Goal: Task Accomplishment & Management: Manage account settings

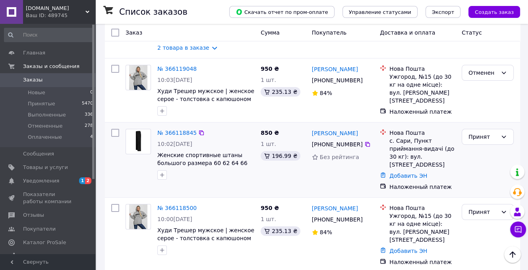
scroll to position [119, 0]
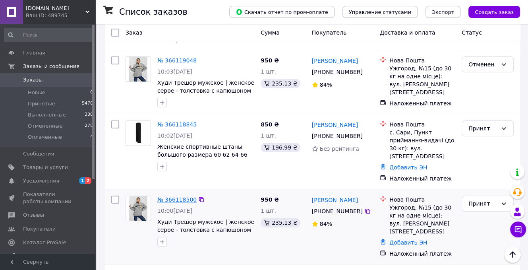
click at [175, 196] on link "№ 366118500" at bounding box center [176, 199] width 39 height 6
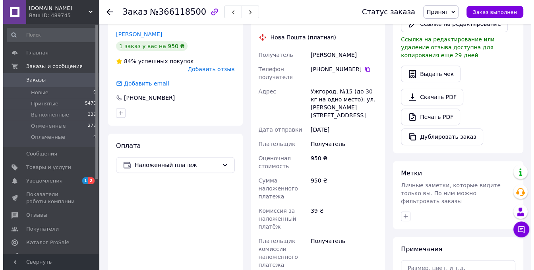
scroll to position [318, 0]
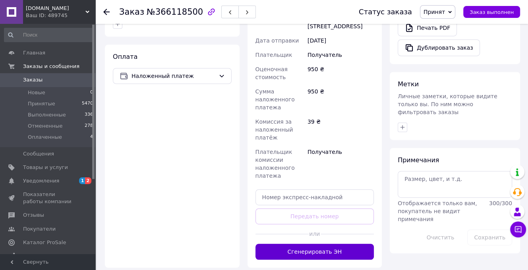
click at [318, 244] on button "Сгенерировать ЭН" at bounding box center [315, 252] width 119 height 16
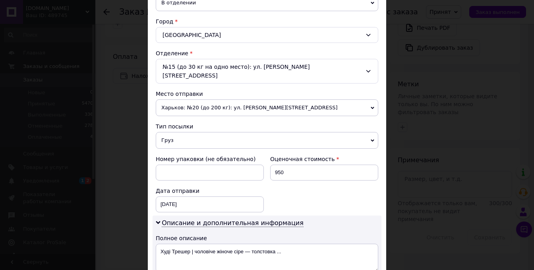
scroll to position [239, 0]
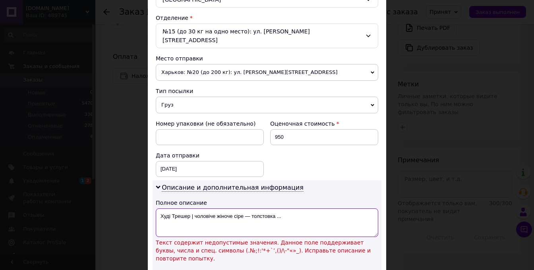
drag, startPoint x: 190, startPoint y: 207, endPoint x: 313, endPoint y: 215, distance: 123.5
click at [313, 215] on textarea "Худі Трешер | чоловіче жіноче сіре — толстовка ..." at bounding box center [267, 222] width 223 height 29
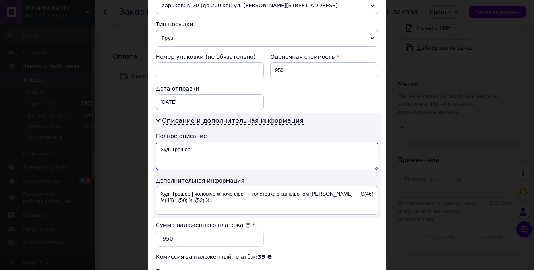
scroll to position [343, 0]
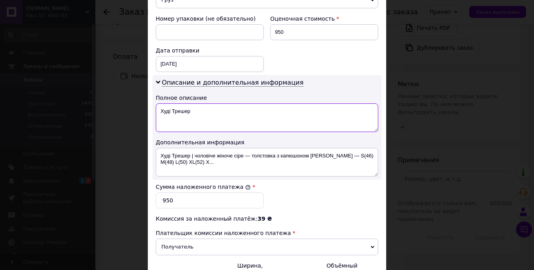
type textarea "Худі Трешер"
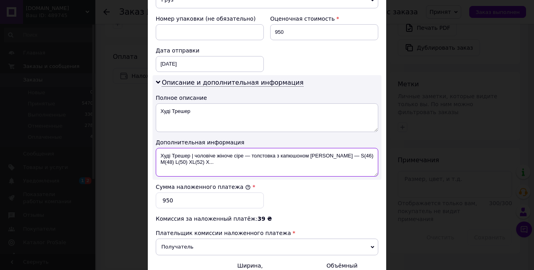
drag, startPoint x: 189, startPoint y: 145, endPoint x: 216, endPoint y: 160, distance: 31.0
click at [219, 170] on div "Плательщик Получатель Отправитель Фамилия получателя Мандзич Имя получателя Люб…" at bounding box center [267, 28] width 223 height 561
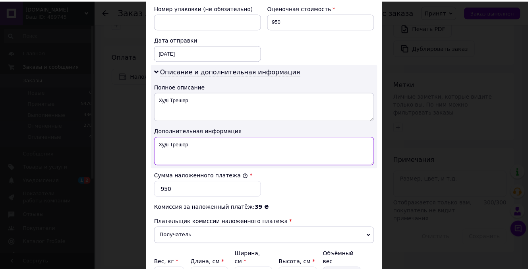
scroll to position [423, 0]
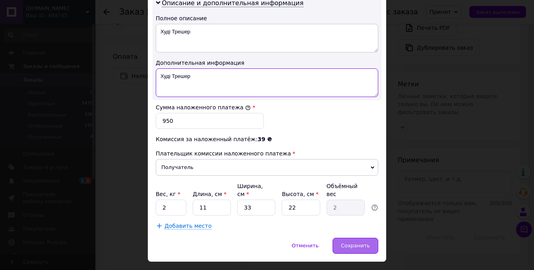
type textarea "Худі Трешер"
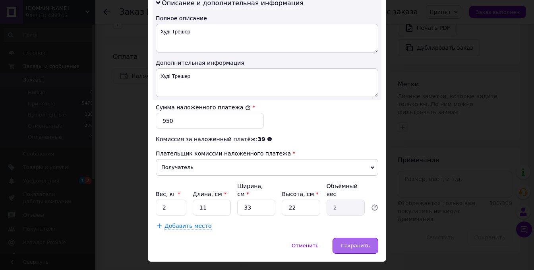
click at [345, 242] on span "Сохранить" at bounding box center [355, 245] width 29 height 6
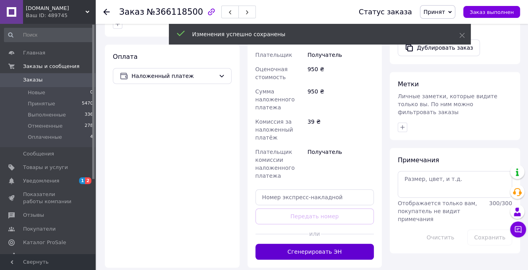
click at [316, 244] on button "Сгенерировать ЭН" at bounding box center [315, 252] width 119 height 16
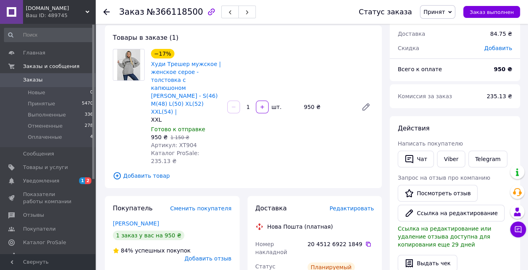
scroll to position [0, 0]
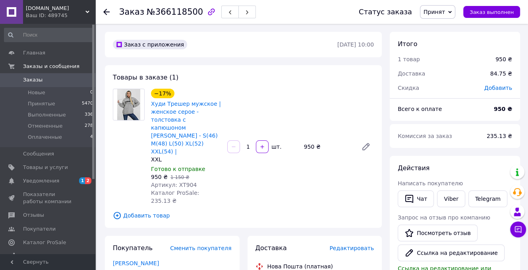
click at [70, 83] on span "Заказы" at bounding box center [48, 79] width 50 height 7
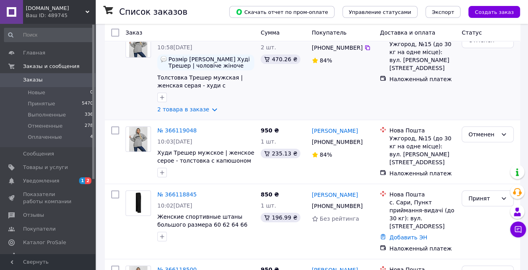
scroll to position [159, 0]
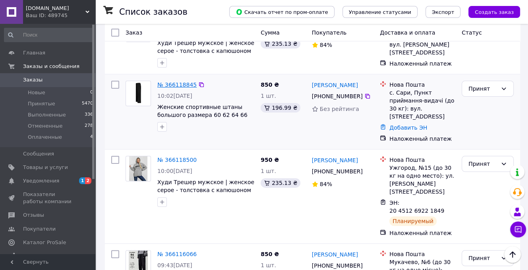
click at [181, 85] on link "№ 366118845" at bounding box center [176, 84] width 39 height 6
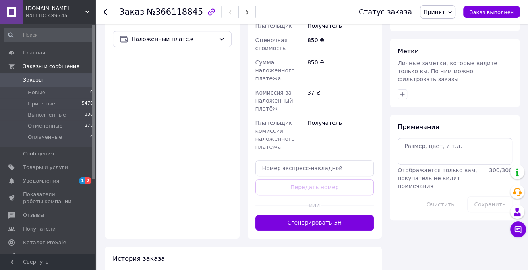
scroll to position [358, 0]
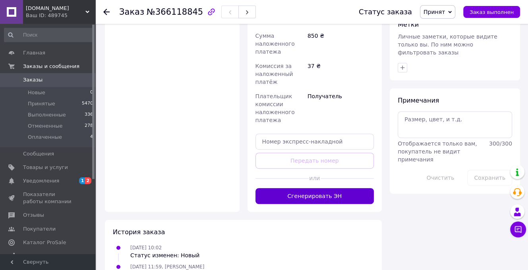
click at [321, 188] on button "Сгенерировать ЭН" at bounding box center [315, 196] width 119 height 16
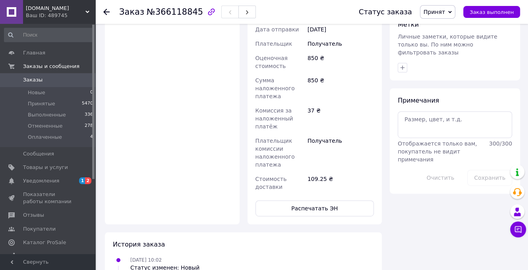
click at [40, 81] on span "Заказы" at bounding box center [48, 79] width 50 height 7
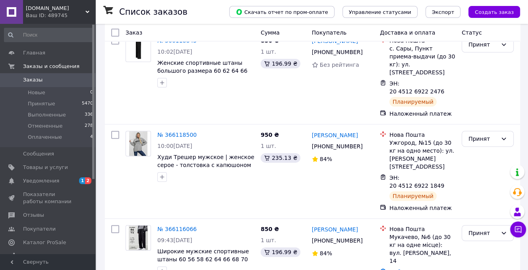
scroll to position [239, 0]
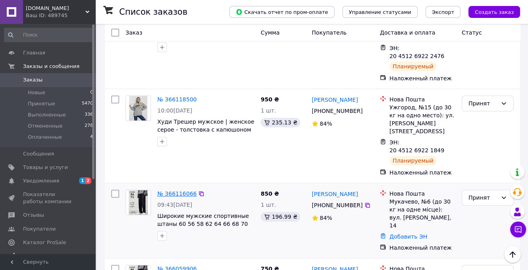
click at [178, 190] on link "№ 366116066" at bounding box center [176, 193] width 39 height 6
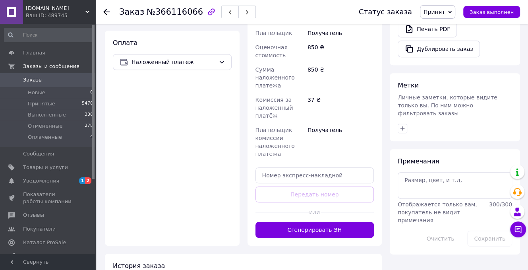
scroll to position [318, 0]
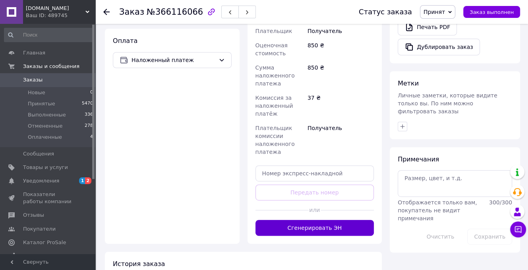
click at [316, 220] on button "Сгенерировать ЭН" at bounding box center [315, 228] width 119 height 16
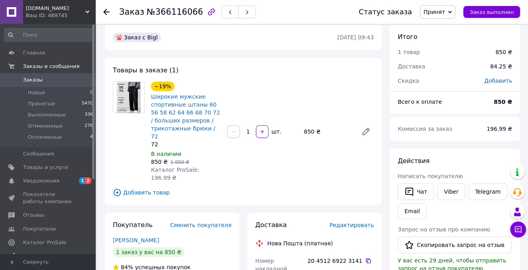
scroll to position [0, 0]
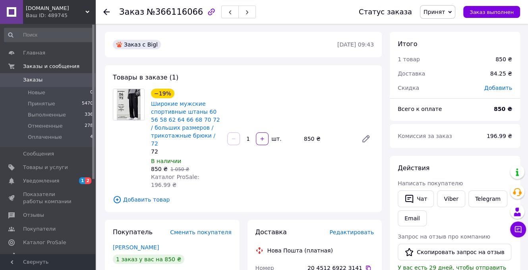
click at [35, 79] on span "Заказы" at bounding box center [32, 79] width 19 height 7
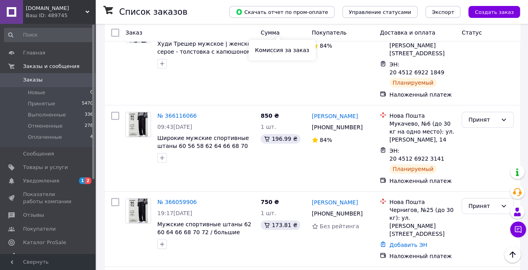
scroll to position [318, 0]
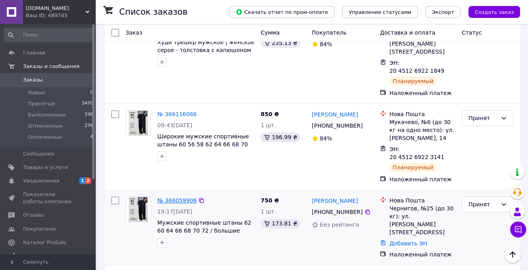
click at [177, 197] on link "№ 366059906" at bounding box center [176, 200] width 39 height 6
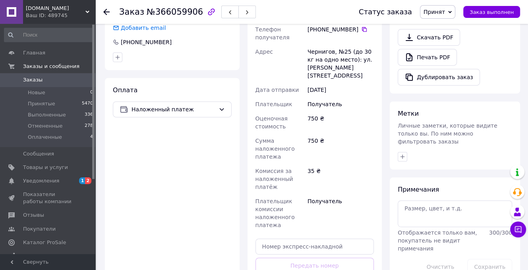
scroll to position [278, 0]
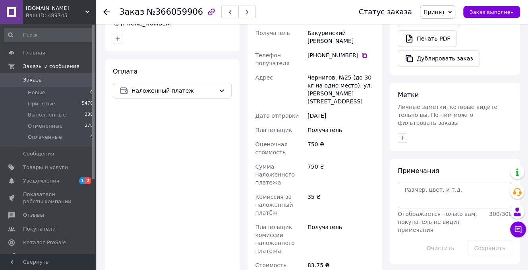
scroll to position [337, 0]
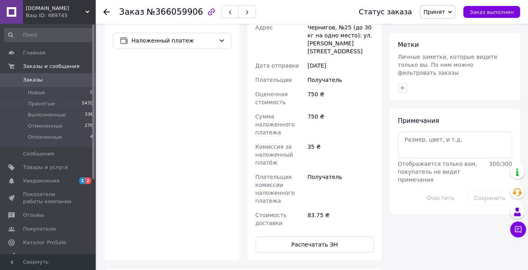
click at [59, 78] on span "Заказы" at bounding box center [48, 79] width 50 height 7
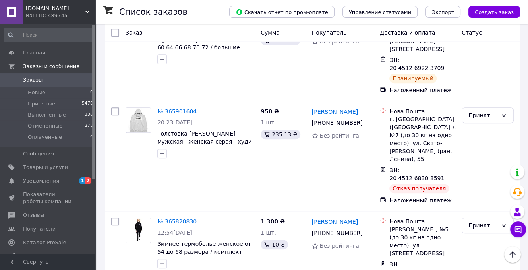
scroll to position [477, 0]
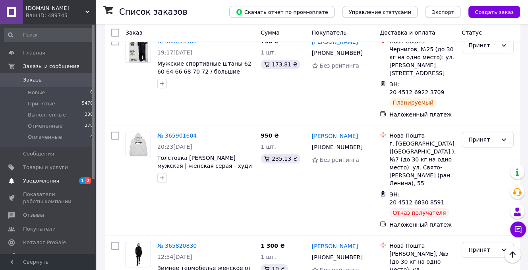
click at [54, 179] on span "Уведомления" at bounding box center [41, 180] width 36 height 7
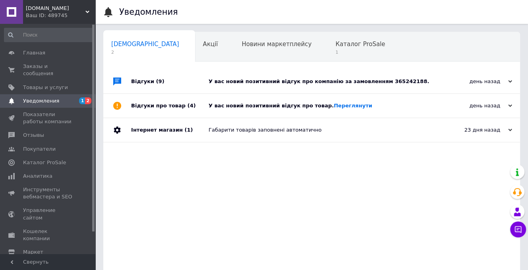
click at [291, 111] on div "У вас новий позитивний відгук про товар. Переглянути" at bounding box center [321, 106] width 224 height 24
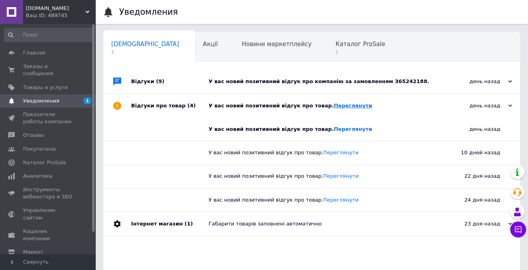
click at [334, 106] on link "Переглянути" at bounding box center [353, 106] width 39 height 6
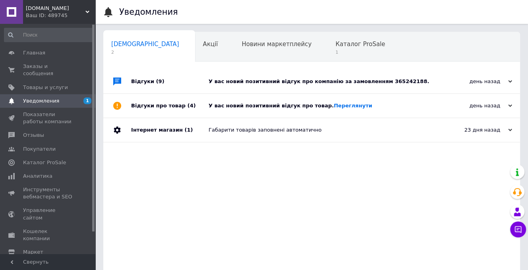
click at [274, 75] on div "У вас новий позитивний відгук про компанію за замовленням 365242188." at bounding box center [321, 82] width 224 height 24
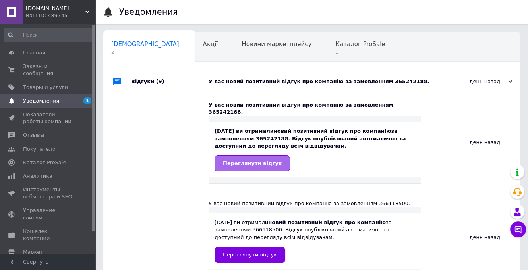
click at [245, 160] on link "Переглянути відгук" at bounding box center [253, 163] width 76 height 16
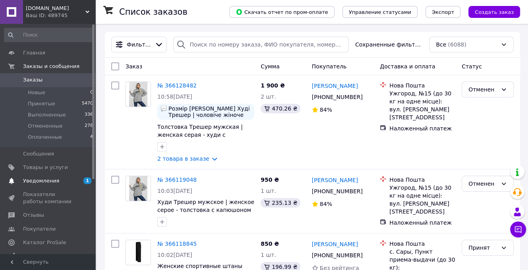
click at [48, 178] on span "Уведомления" at bounding box center [41, 180] width 36 height 7
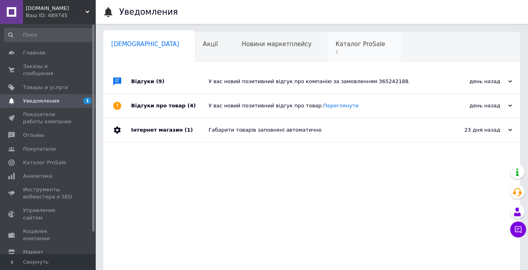
click at [336, 50] on span "1" at bounding box center [361, 52] width 50 height 6
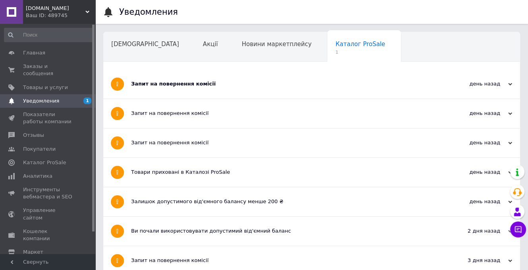
click at [297, 87] on div "Запит на повернення комісії" at bounding box center [282, 83] width 302 height 7
